Goal: Find specific page/section: Find specific page/section

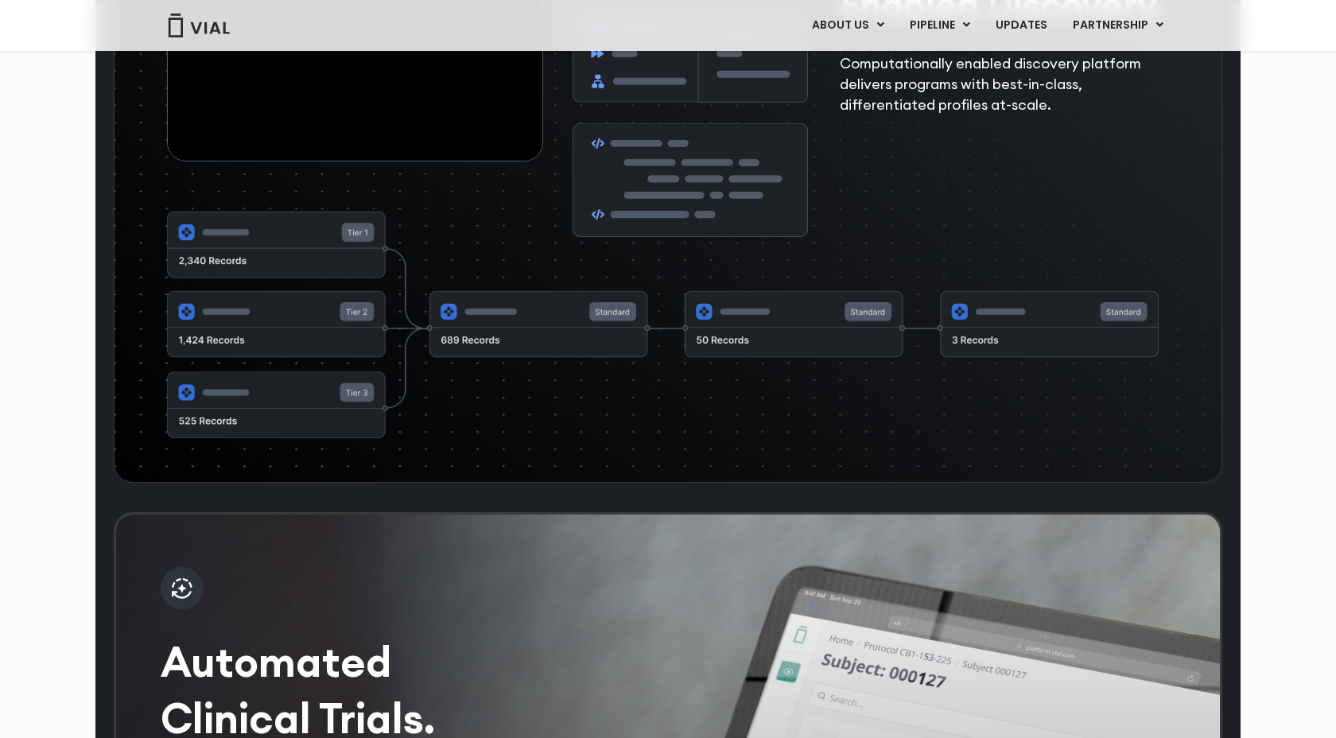
scroll to position [2520, 0]
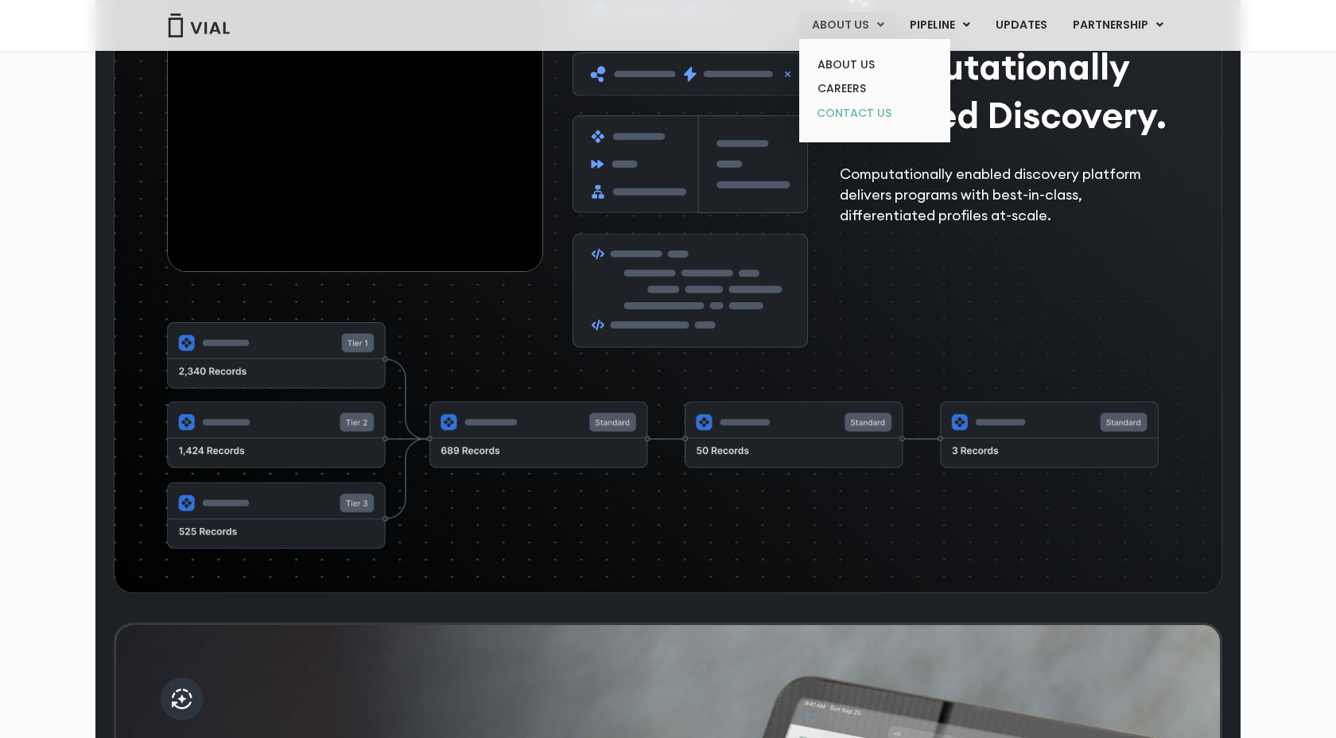
click at [832, 114] on link "CONTACT US" at bounding box center [874, 113] width 139 height 25
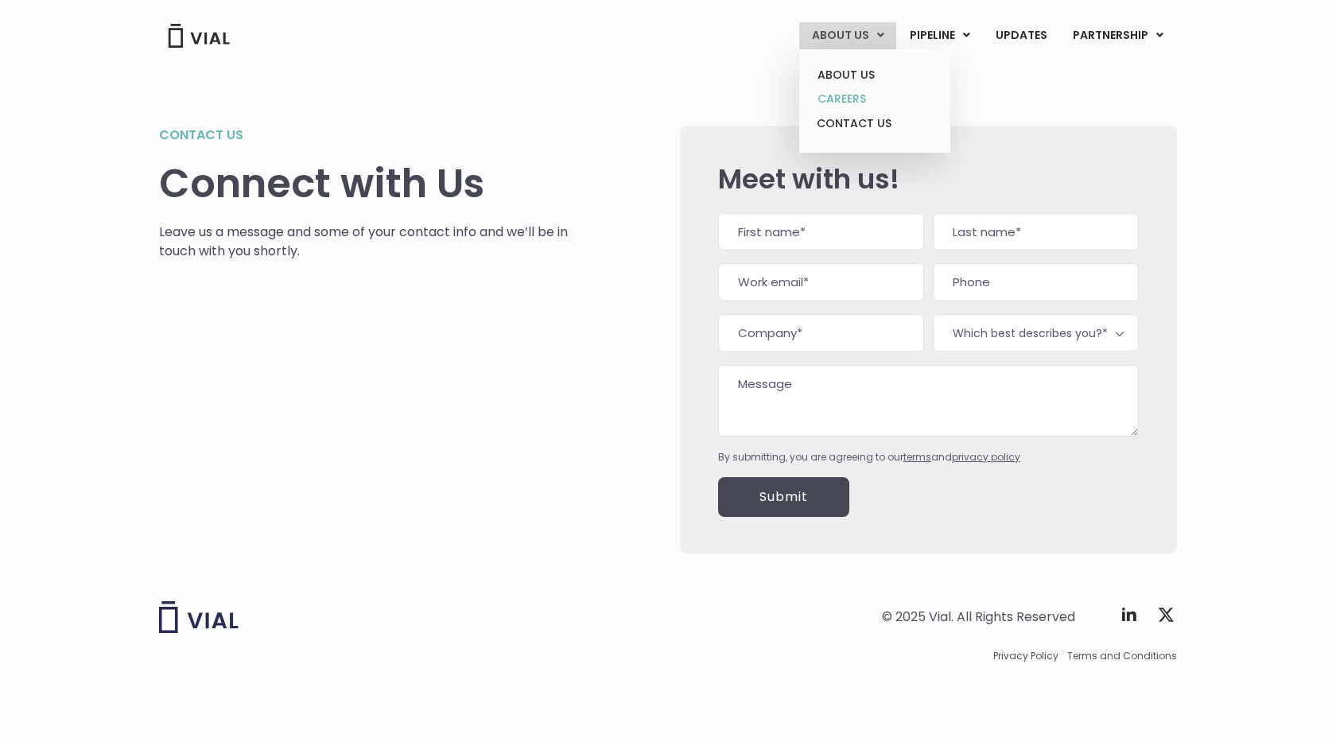
click at [851, 94] on link "CAREERS" at bounding box center [874, 99] width 139 height 25
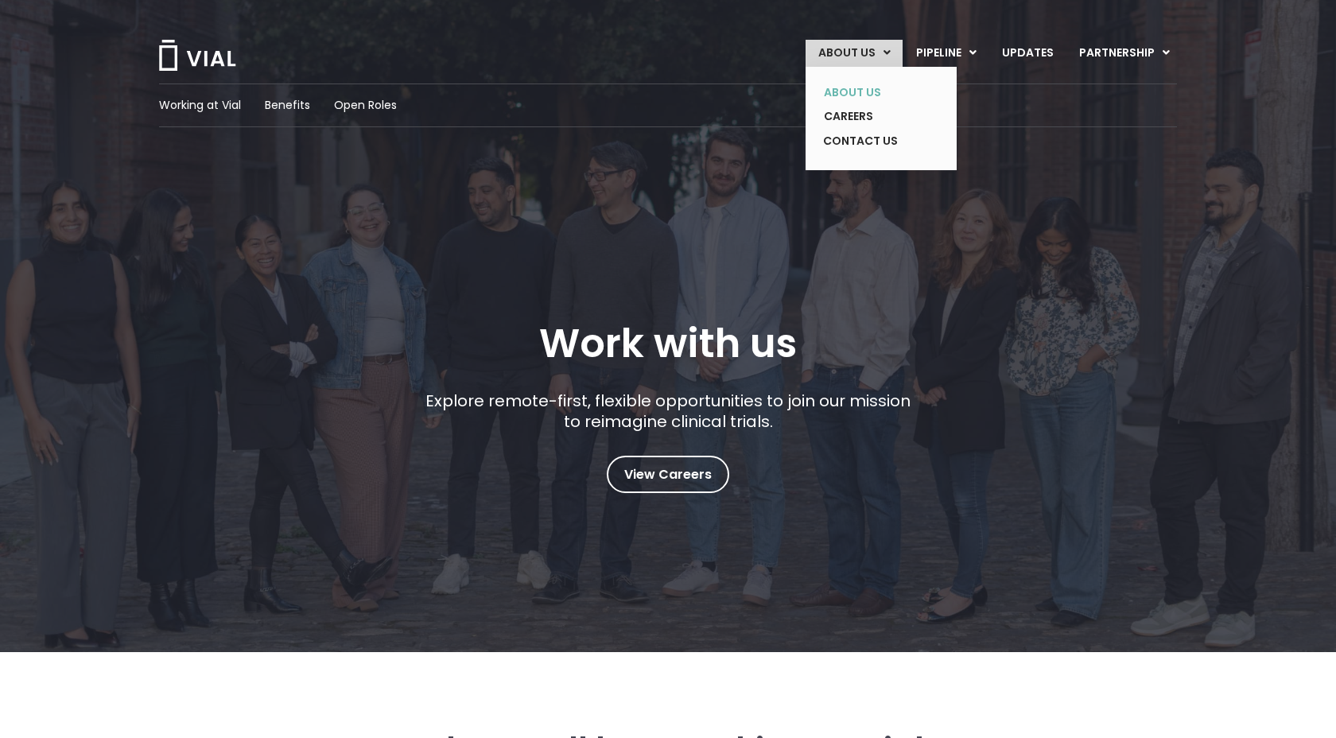
click at [851, 89] on link "ABOUT US" at bounding box center [869, 92] width 116 height 25
